Goal: Task Accomplishment & Management: Complete application form

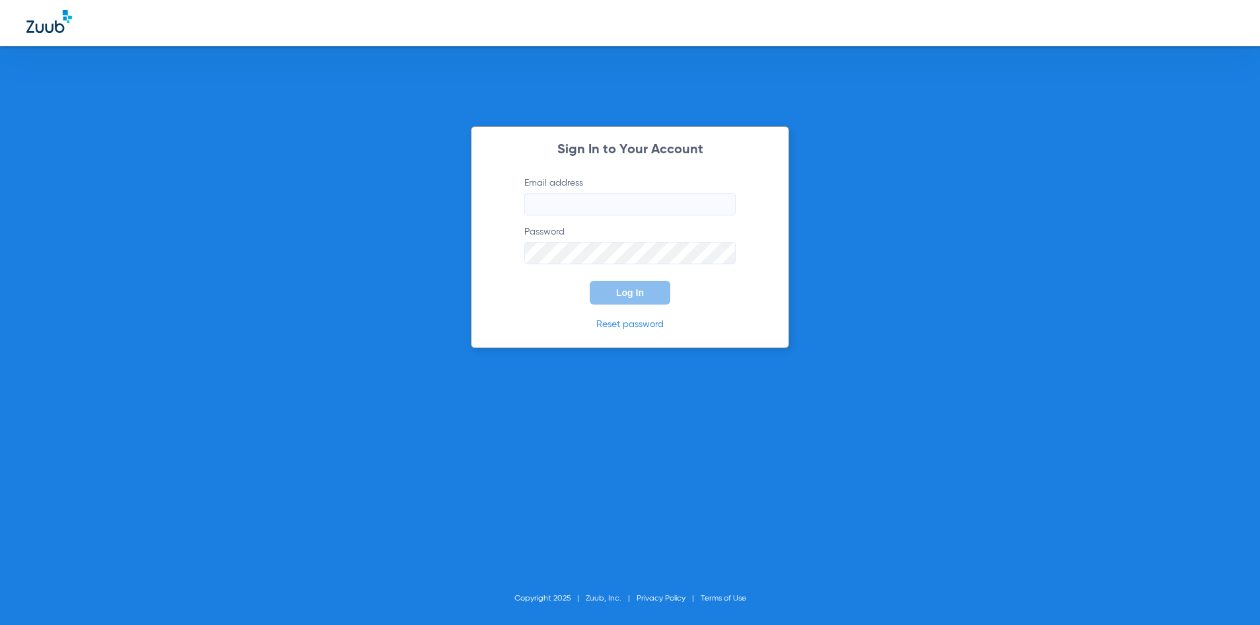
type input "[EMAIL_ADDRESS][DOMAIN_NAME]"
click at [634, 286] on button "Log In" at bounding box center [630, 293] width 81 height 24
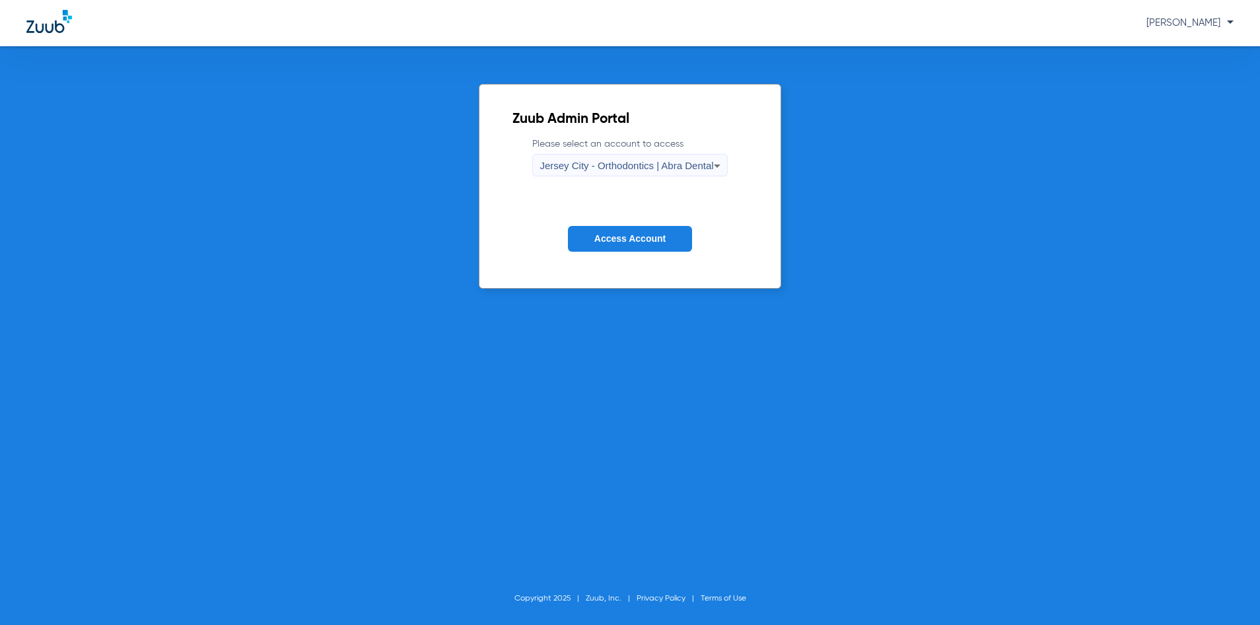
click at [718, 164] on icon at bounding box center [717, 166] width 16 height 16
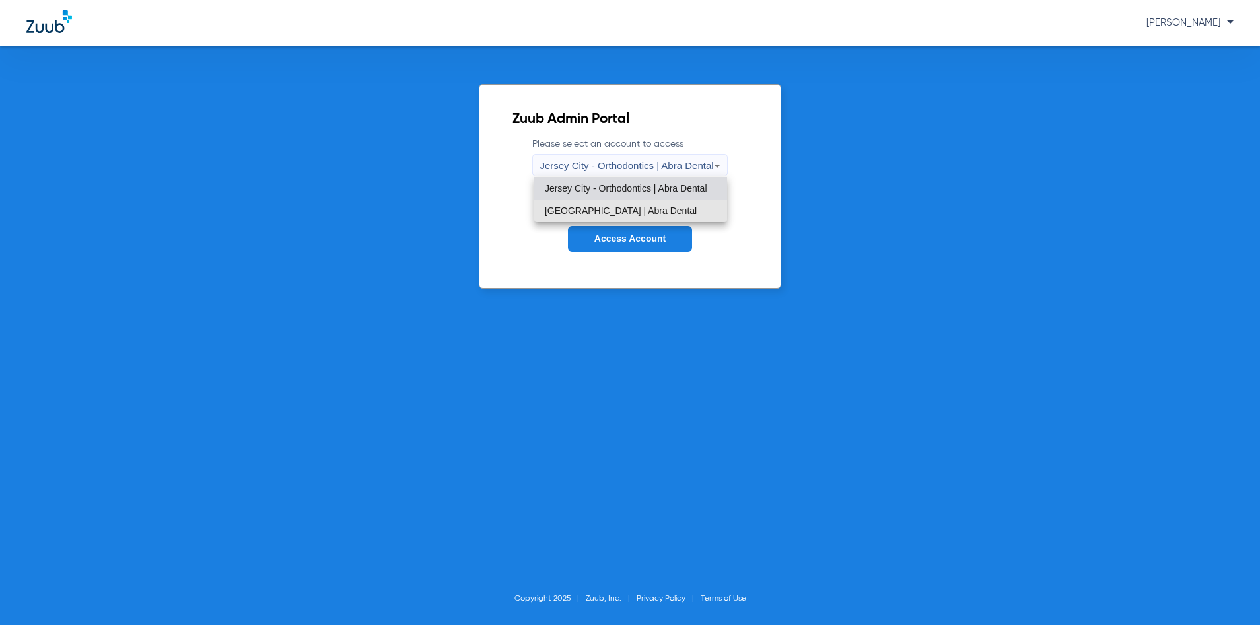
drag, startPoint x: 662, startPoint y: 209, endPoint x: 649, endPoint y: 232, distance: 27.2
click at [662, 211] on span "[GEOGRAPHIC_DATA] | Abra Dental" at bounding box center [621, 210] width 152 height 9
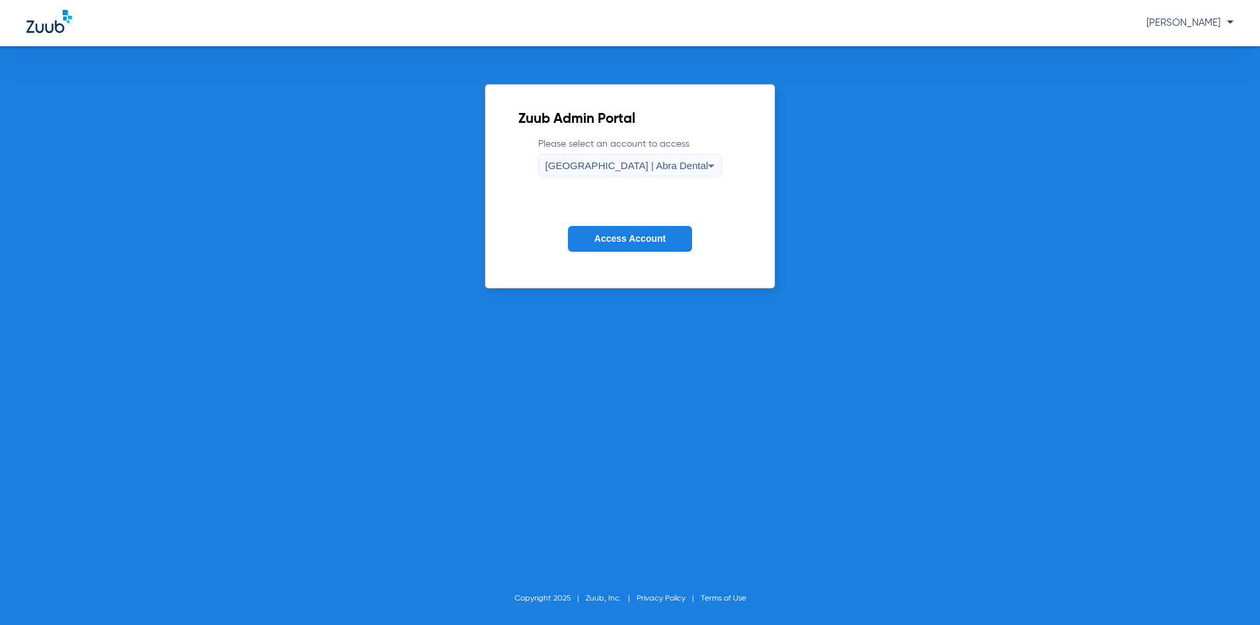
drag, startPoint x: 648, startPoint y: 234, endPoint x: 55, endPoint y: 228, distance: 592.4
click at [616, 234] on span "Access Account" at bounding box center [629, 238] width 71 height 11
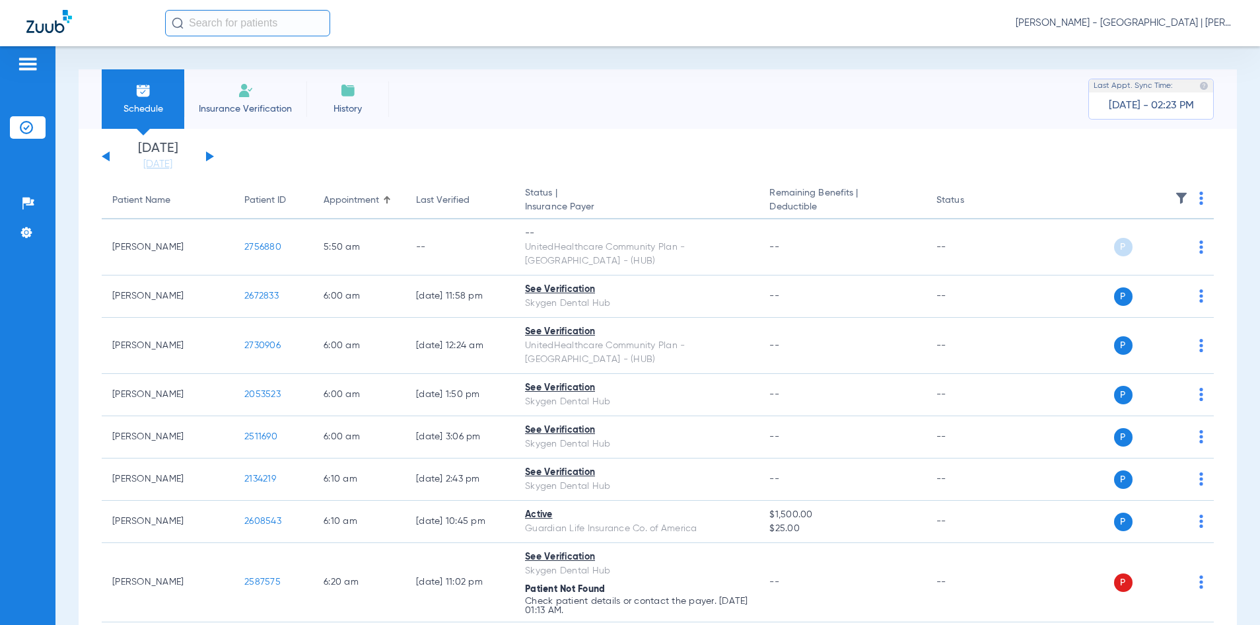
click at [271, 21] on input "text" at bounding box center [247, 23] width 165 height 26
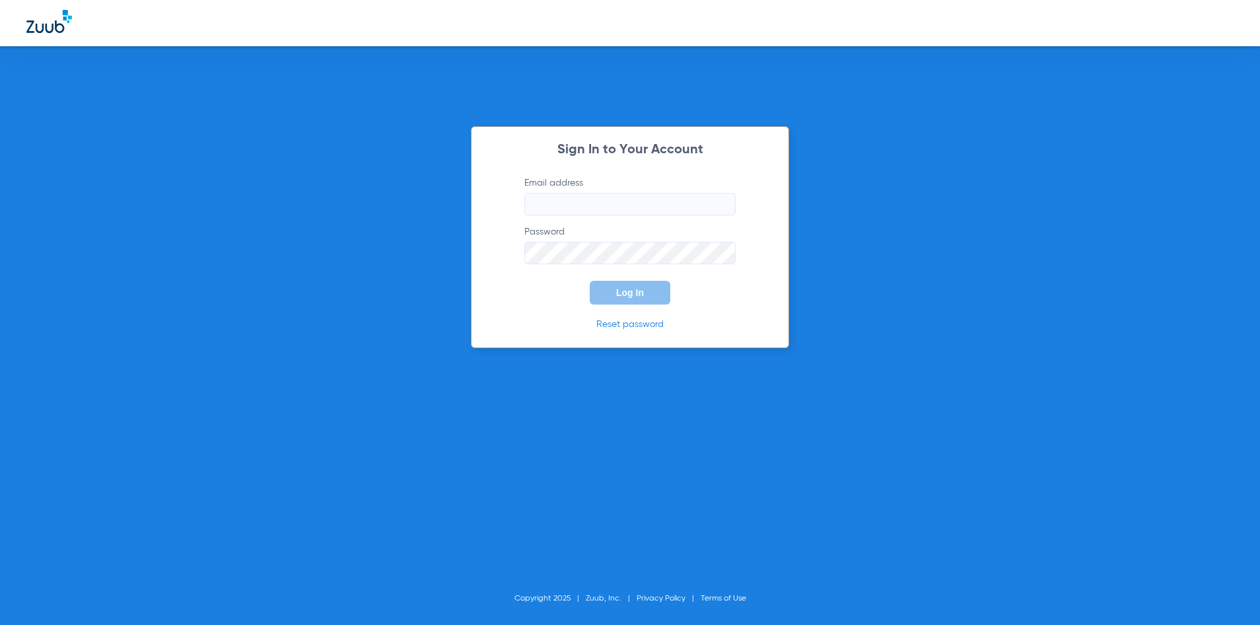
type input "[EMAIL_ADDRESS][DOMAIN_NAME]"
click at [625, 296] on span "Log In" at bounding box center [630, 292] width 28 height 11
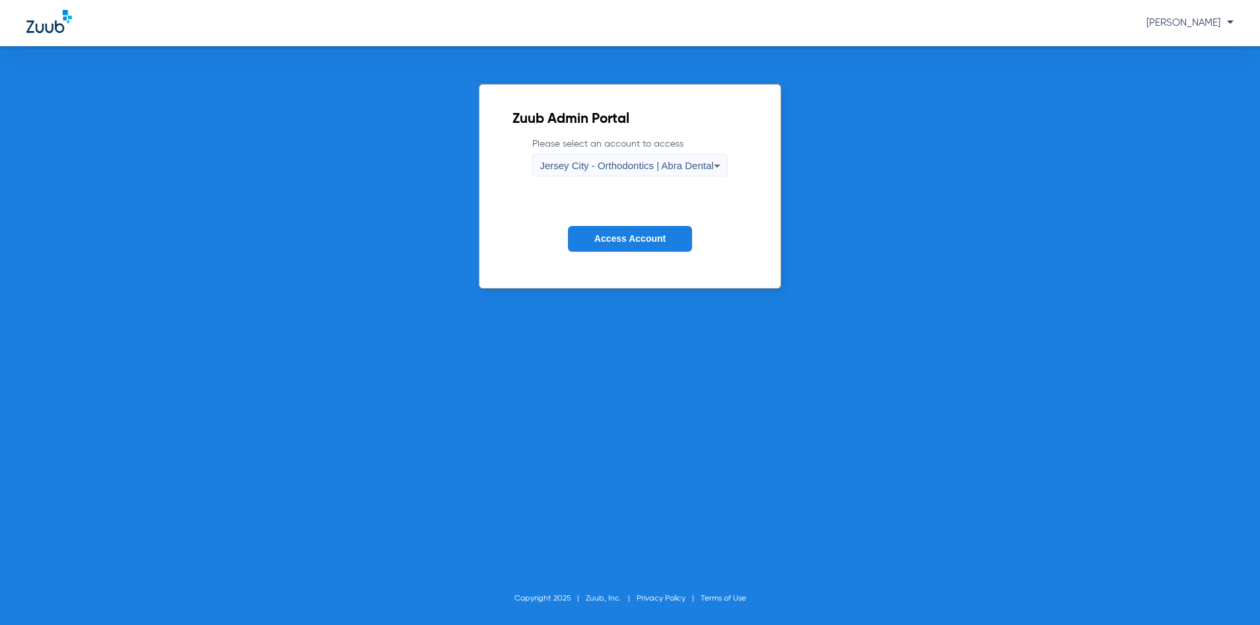
click at [663, 170] on span "Jersey City - Orthodontics | Abra Dental" at bounding box center [627, 165] width 174 height 11
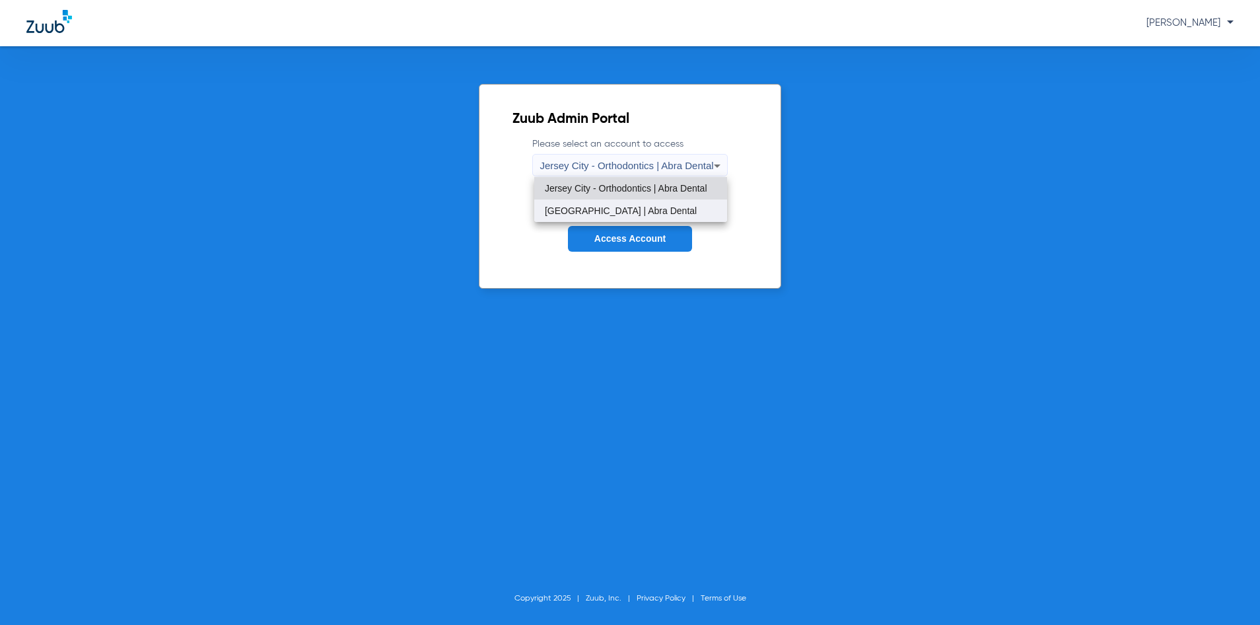
click at [641, 222] on mat-option "[GEOGRAPHIC_DATA] | Abra Dental" at bounding box center [630, 210] width 193 height 22
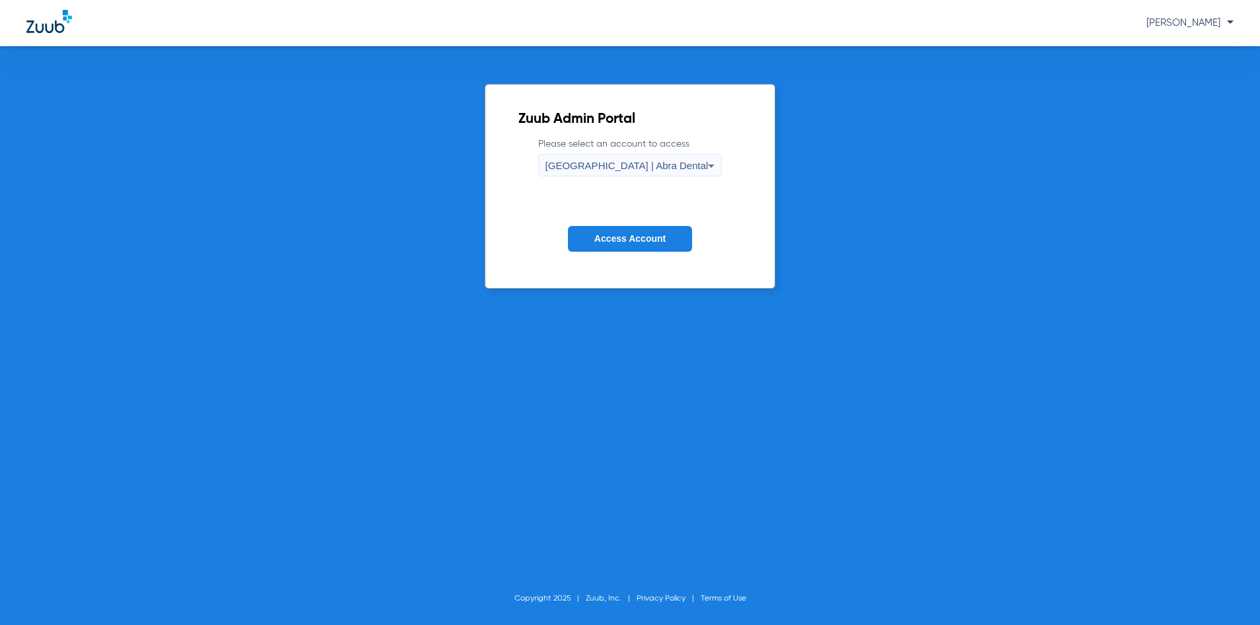
click at [638, 238] on span "Access Account" at bounding box center [629, 238] width 71 height 11
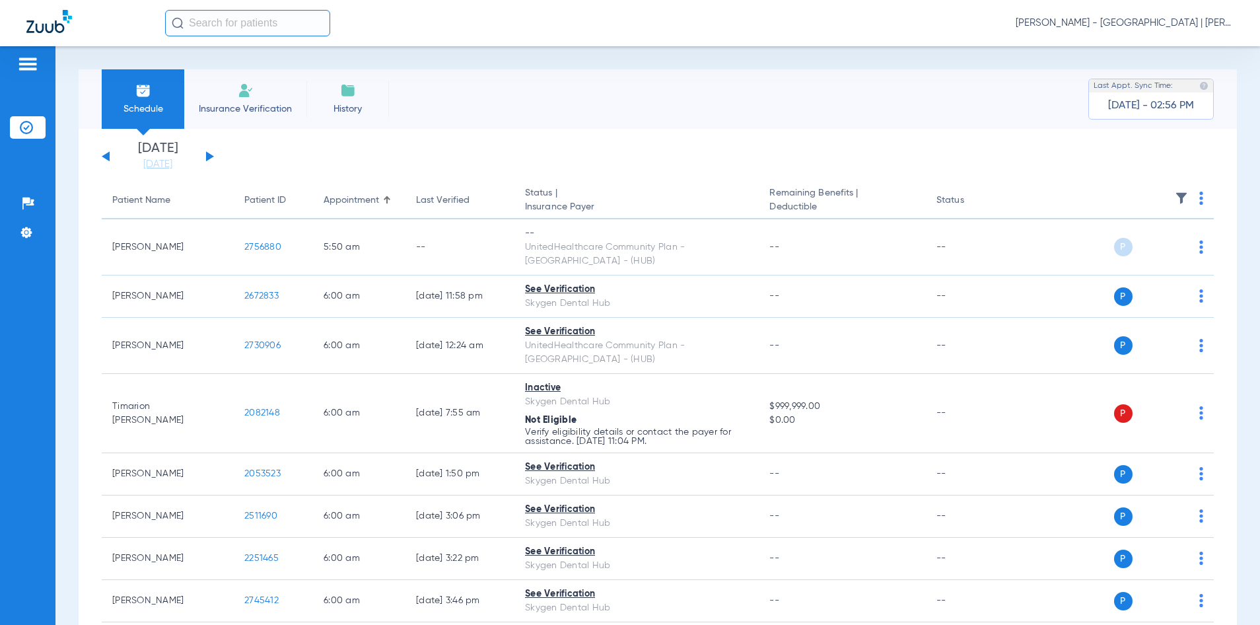
click at [226, 24] on input "text" at bounding box center [247, 23] width 165 height 26
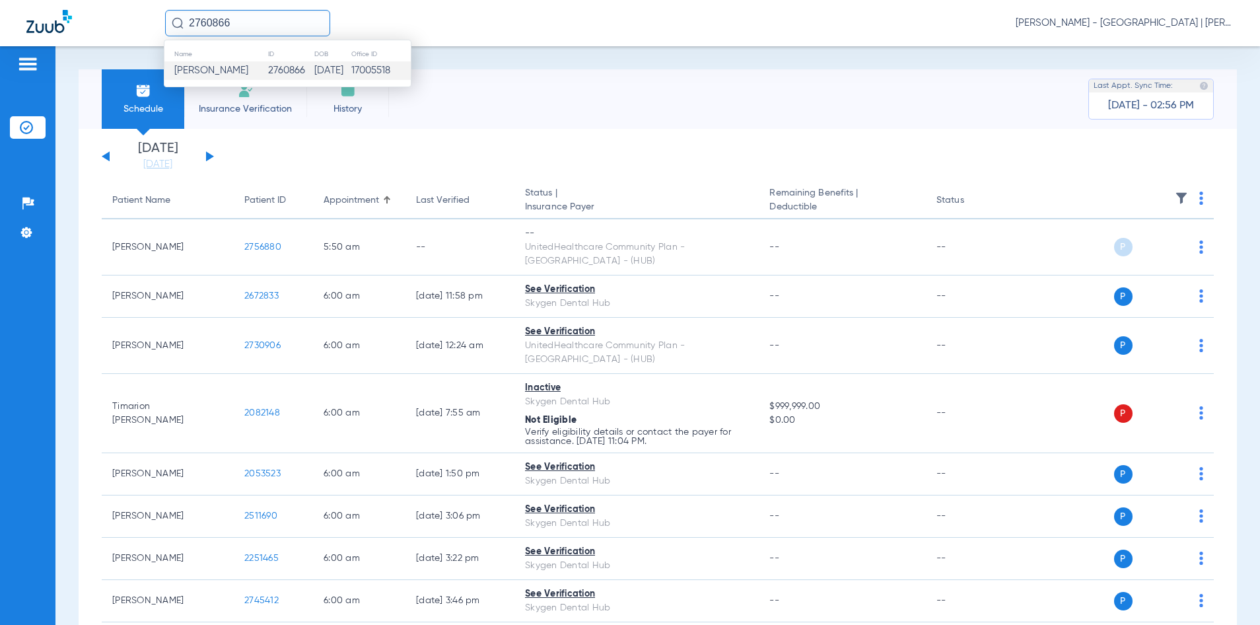
type input "2760866"
click at [269, 64] on td "2760866" at bounding box center [290, 70] width 46 height 18
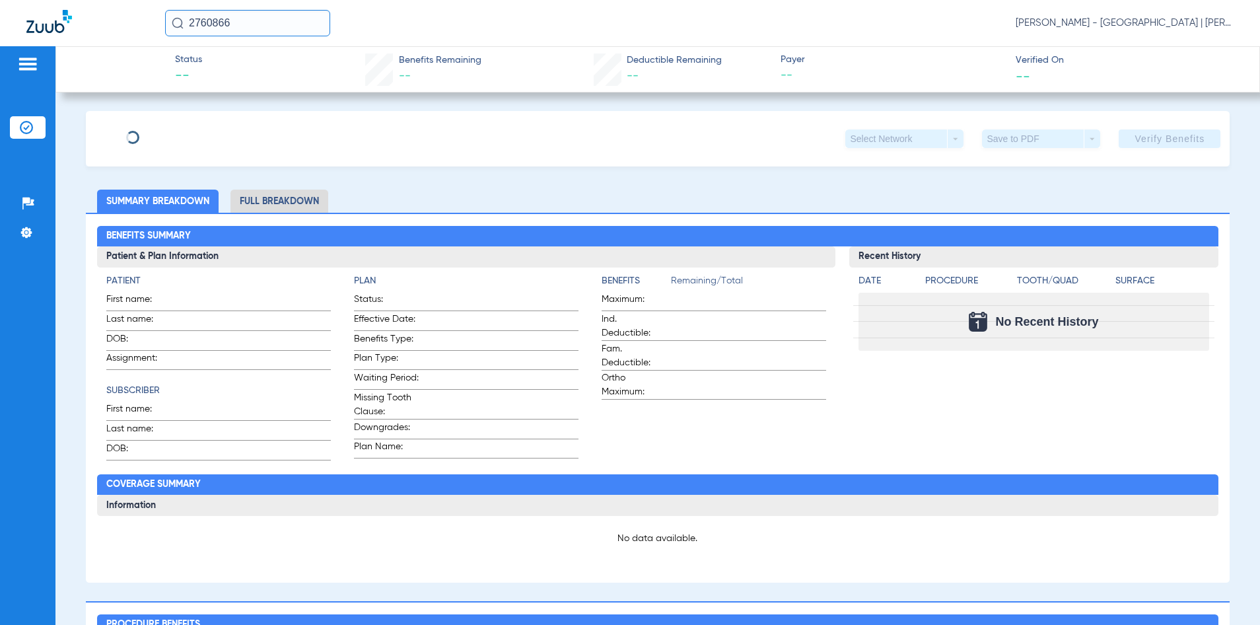
type input "[PERSON_NAME]"
type input "[DATE]"
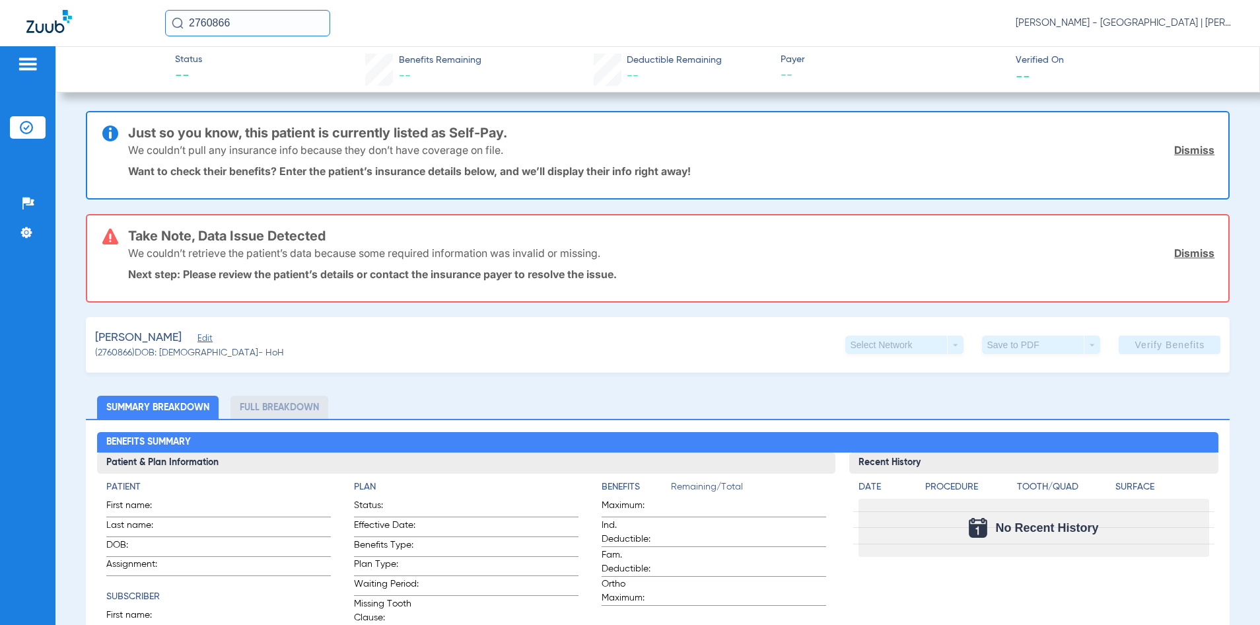
click at [209, 337] on span "Edit" at bounding box center [203, 340] width 12 height 13
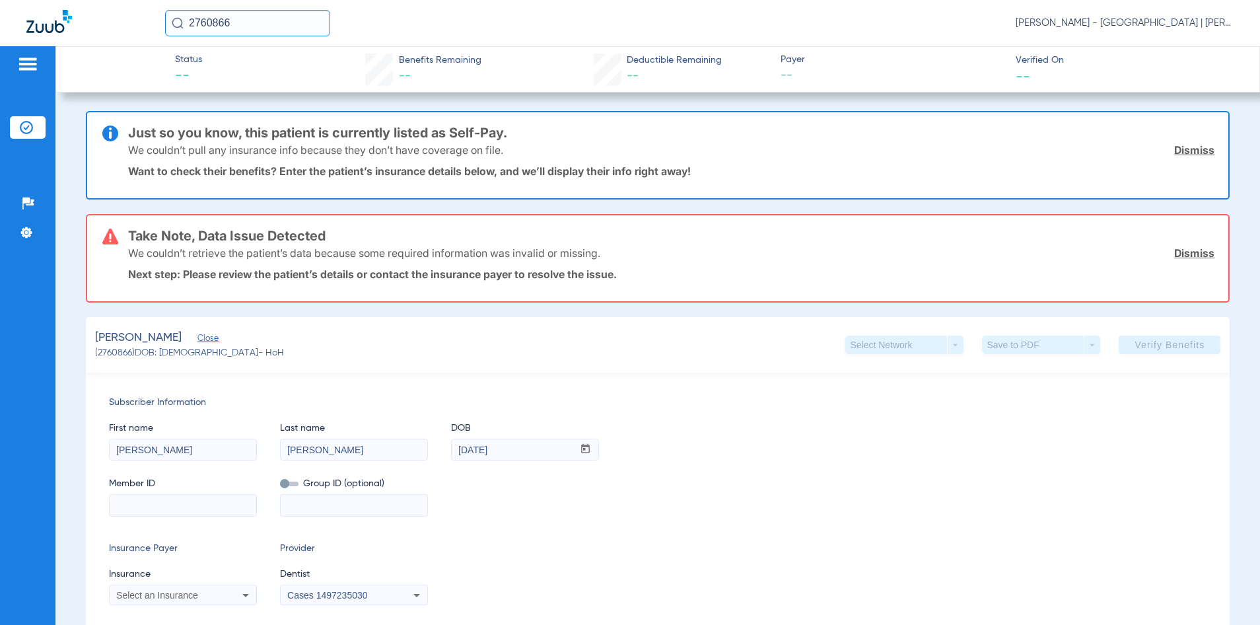
click at [192, 512] on input at bounding box center [183, 505] width 147 height 21
click at [149, 498] on input at bounding box center [183, 505] width 147 height 21
click at [200, 502] on input at bounding box center [183, 505] width 147 height 21
paste input "3HZN18123750"
type input "3HZN18123750"
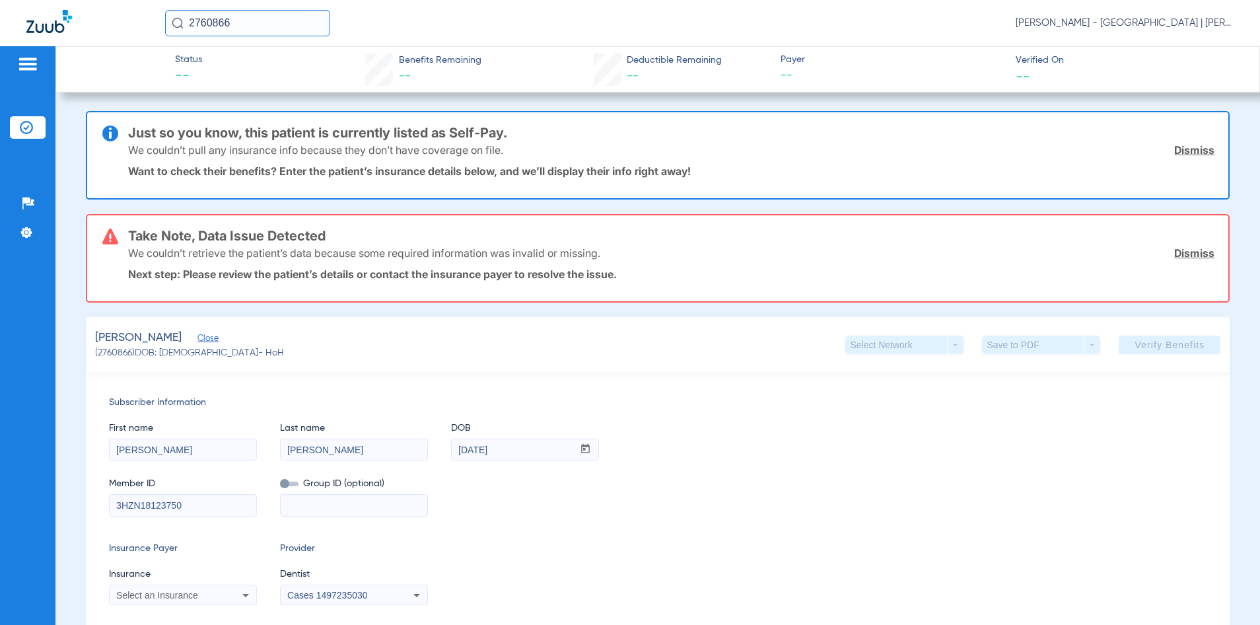
click at [210, 598] on div "Select an Insurance" at bounding box center [169, 594] width 106 height 9
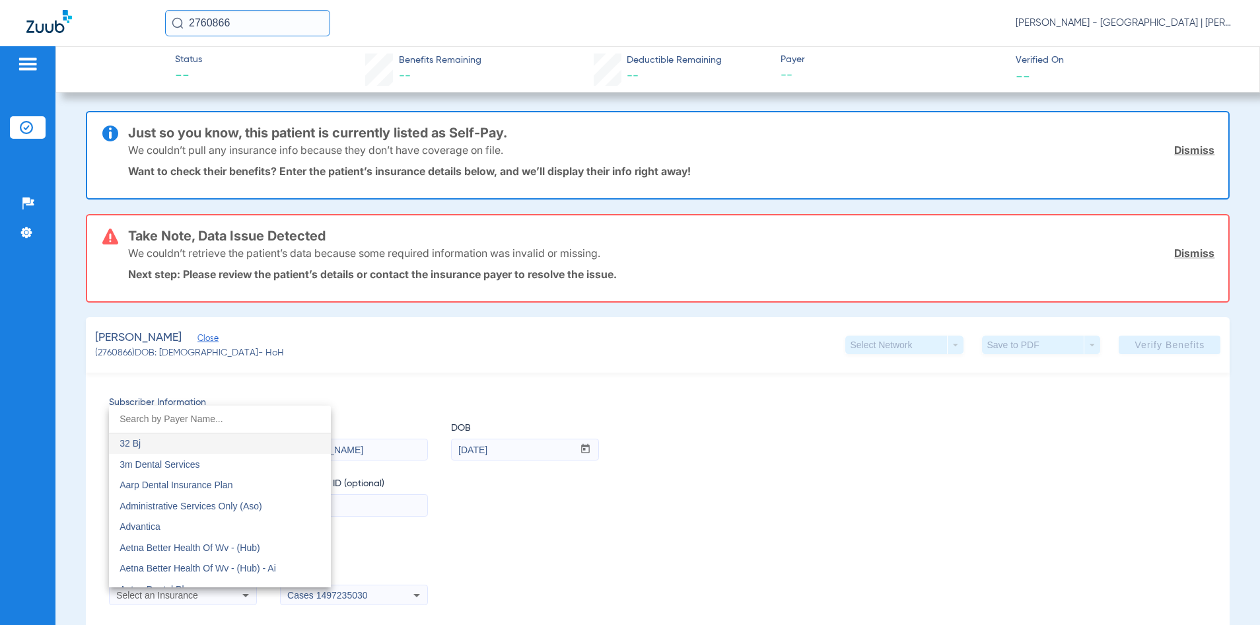
click at [162, 419] on input "dropdown search" at bounding box center [220, 418] width 222 height 27
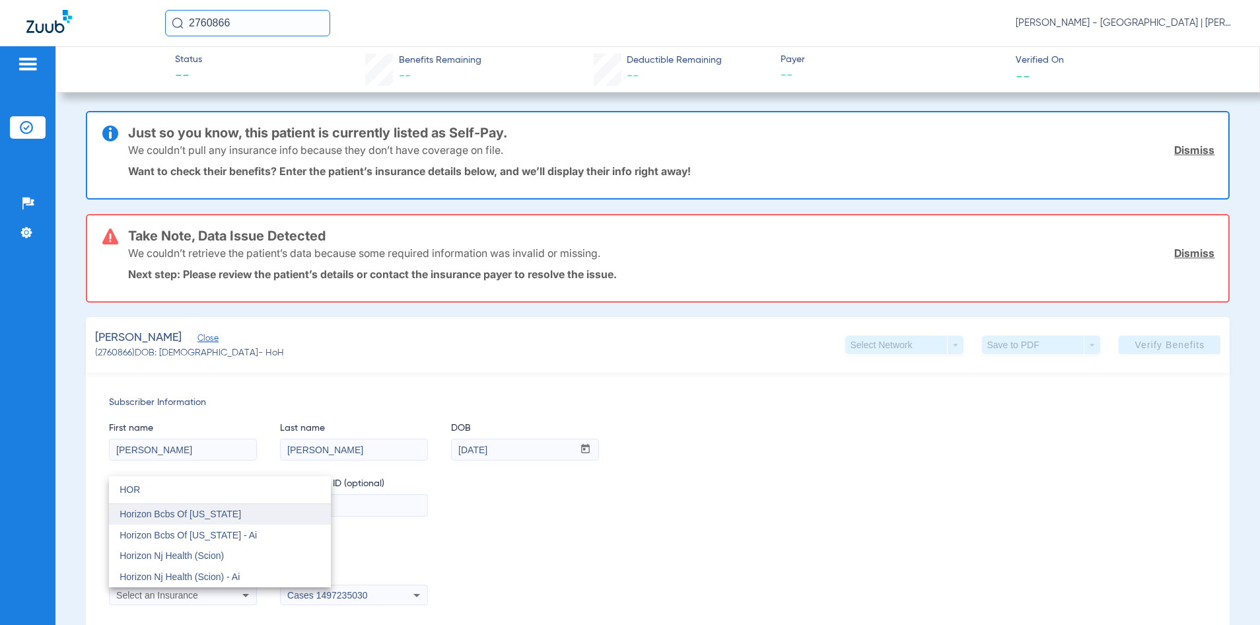
type input "HOR"
drag, startPoint x: 173, startPoint y: 520, endPoint x: 179, endPoint y: 514, distance: 8.4
click at [174, 520] on mat-option "Horizon Bcbs Of [US_STATE]" at bounding box center [220, 514] width 222 height 21
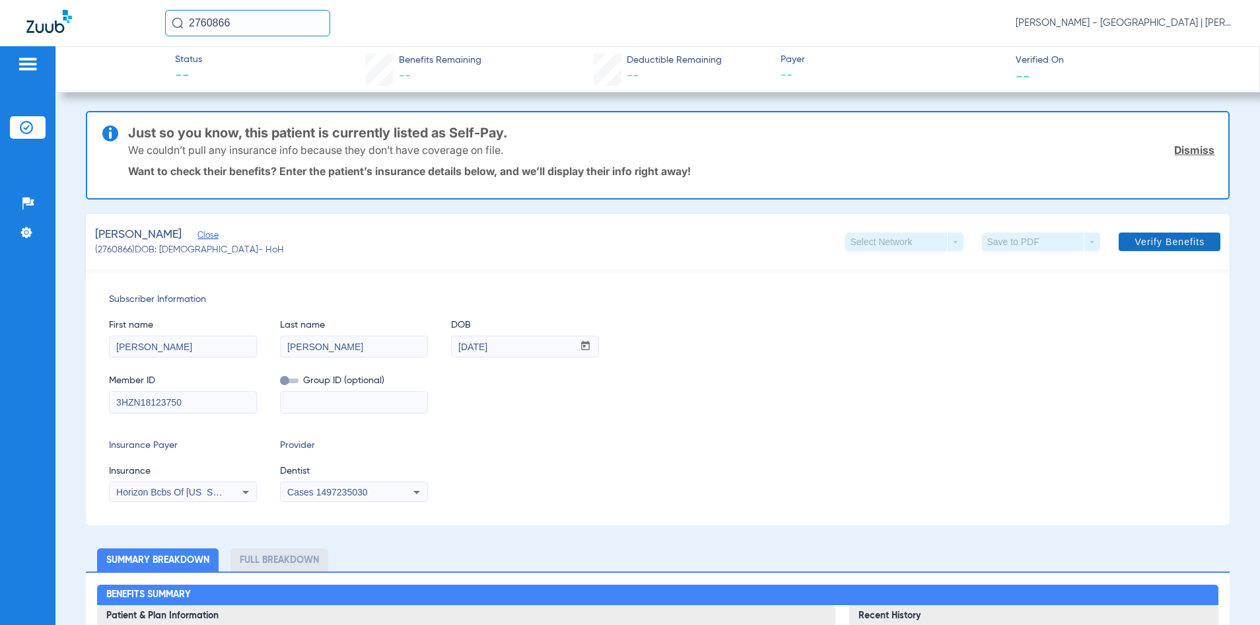
click at [1153, 250] on span at bounding box center [1170, 242] width 102 height 32
